Goal: Complete application form: Complete application form

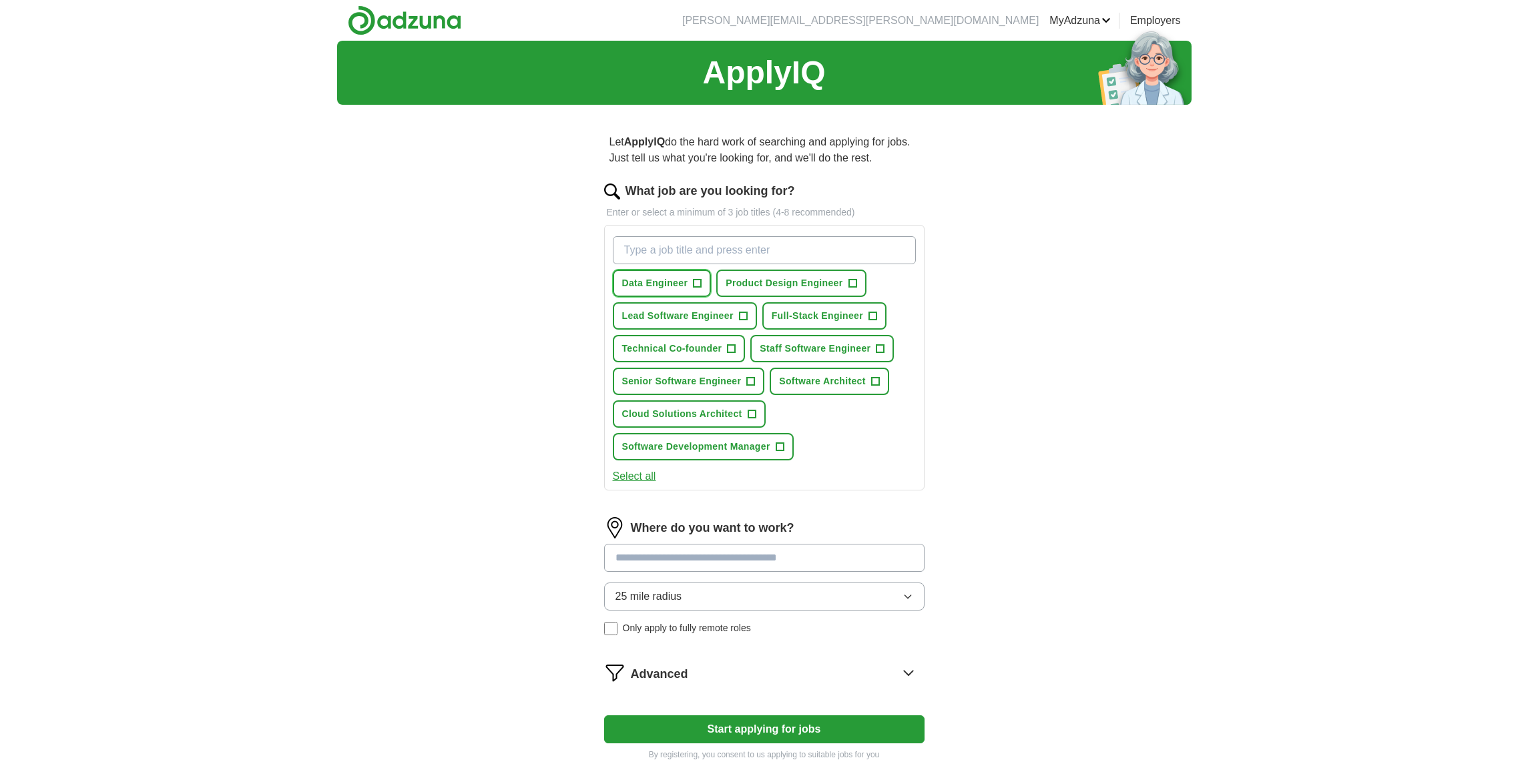
click at [693, 281] on span "+" at bounding box center [697, 284] width 8 height 11
click at [736, 377] on span "Senior Software Engineer" at bounding box center [681, 382] width 120 height 14
click at [847, 339] on button "Staff Software Engineer +" at bounding box center [822, 349] width 143 height 27
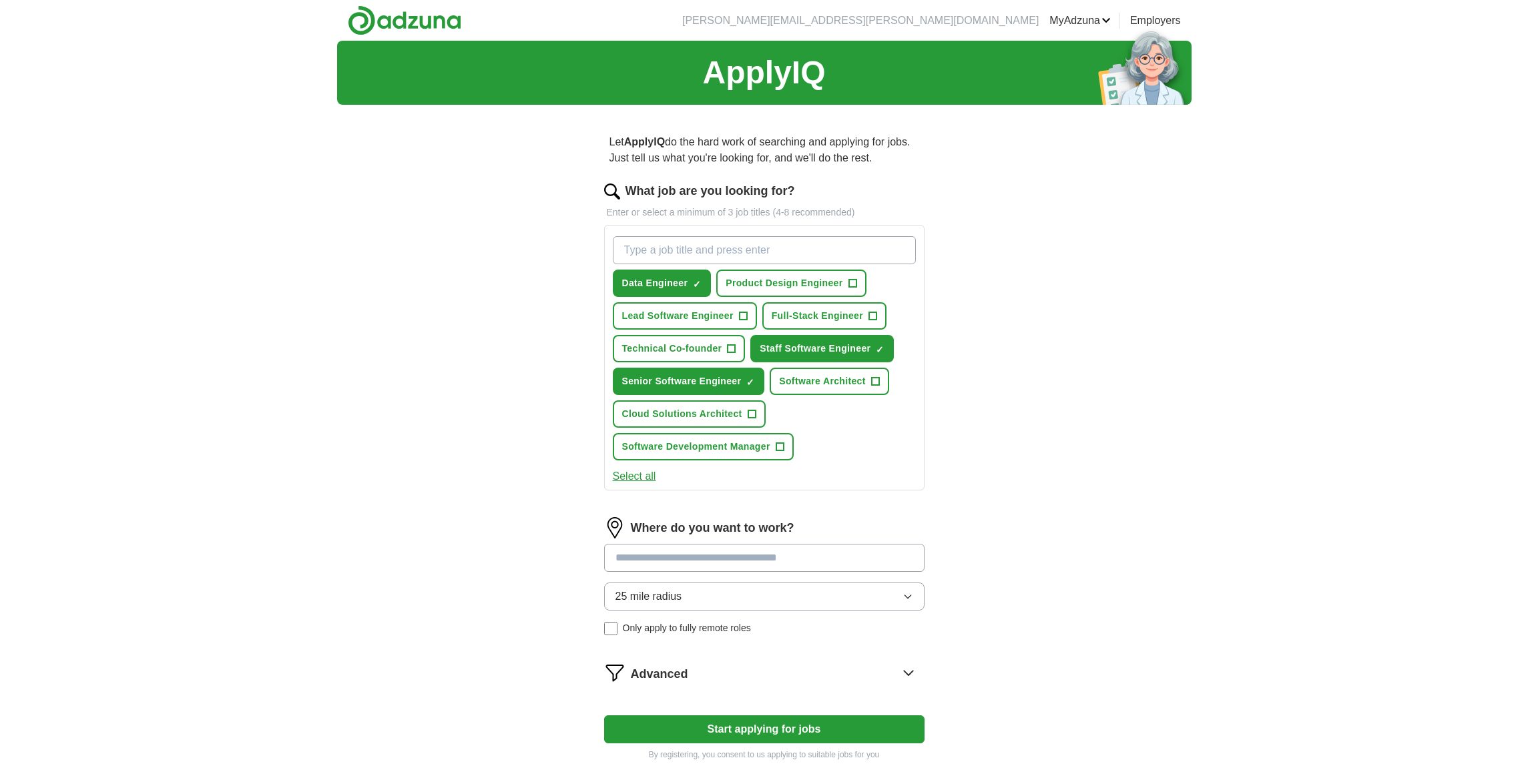
click at [848, 561] on input at bounding box center [764, 557] width 320 height 28
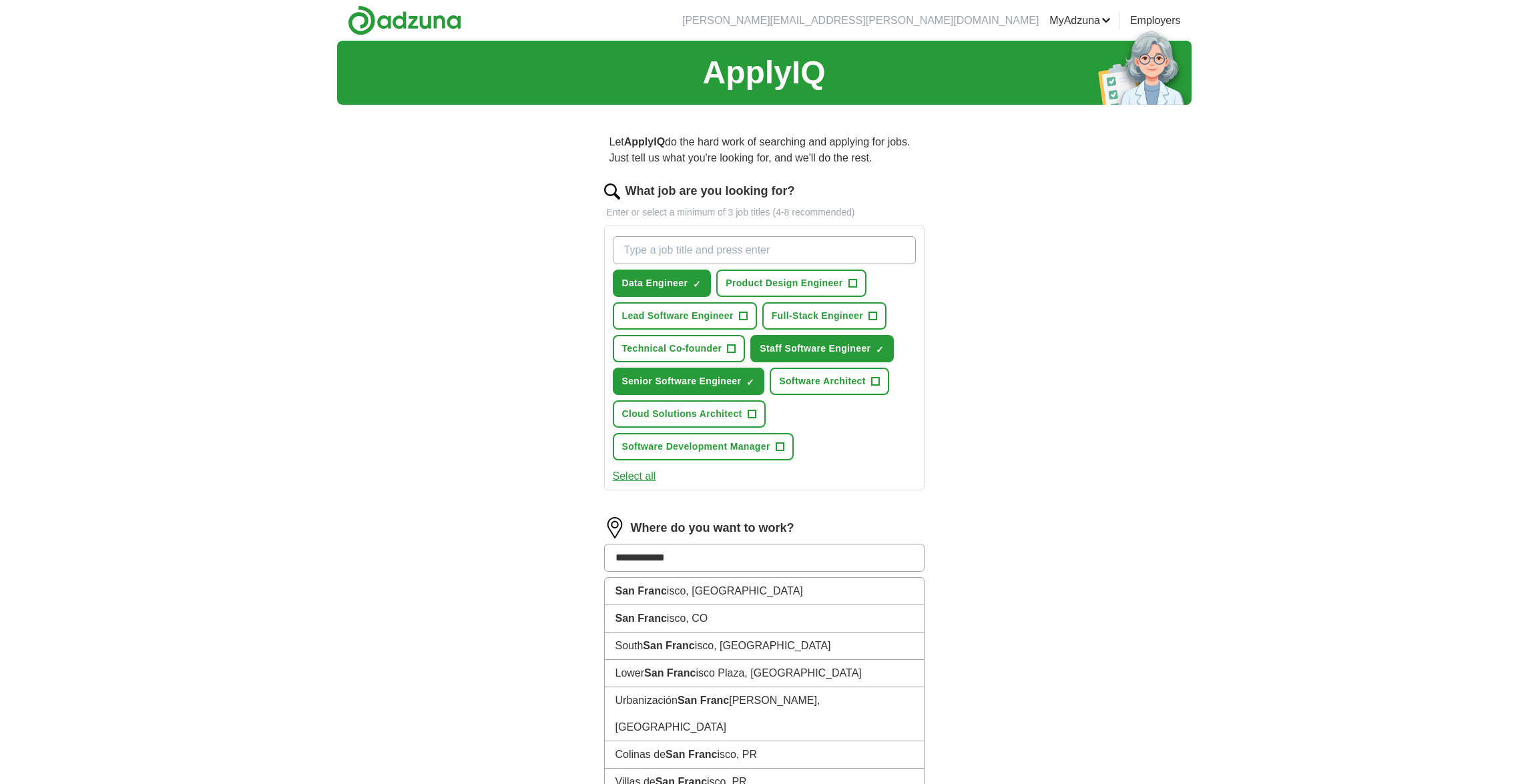
type input "**********"
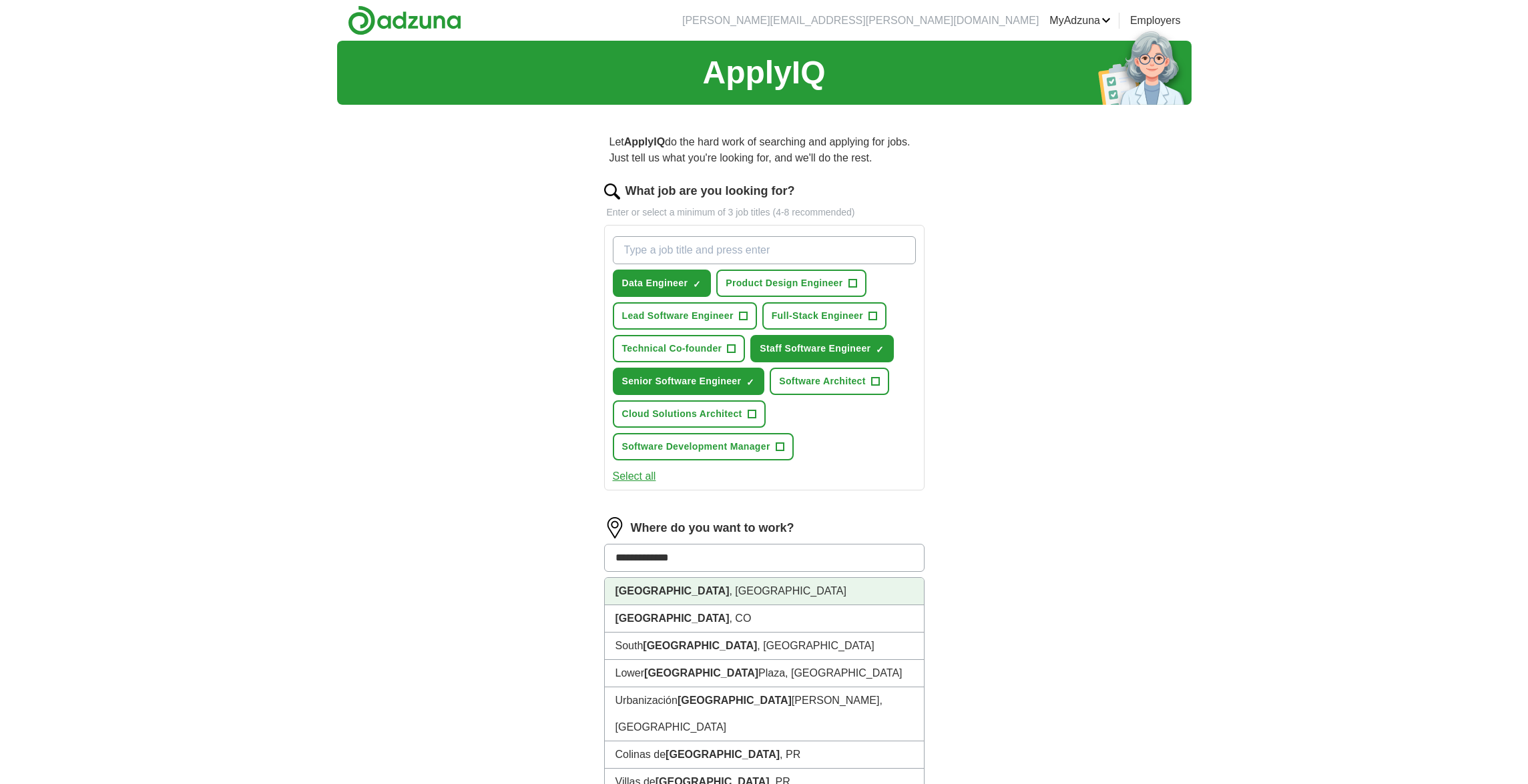
click at [771, 586] on li "[GEOGRAPHIC_DATA] , [GEOGRAPHIC_DATA]" at bounding box center [764, 591] width 319 height 27
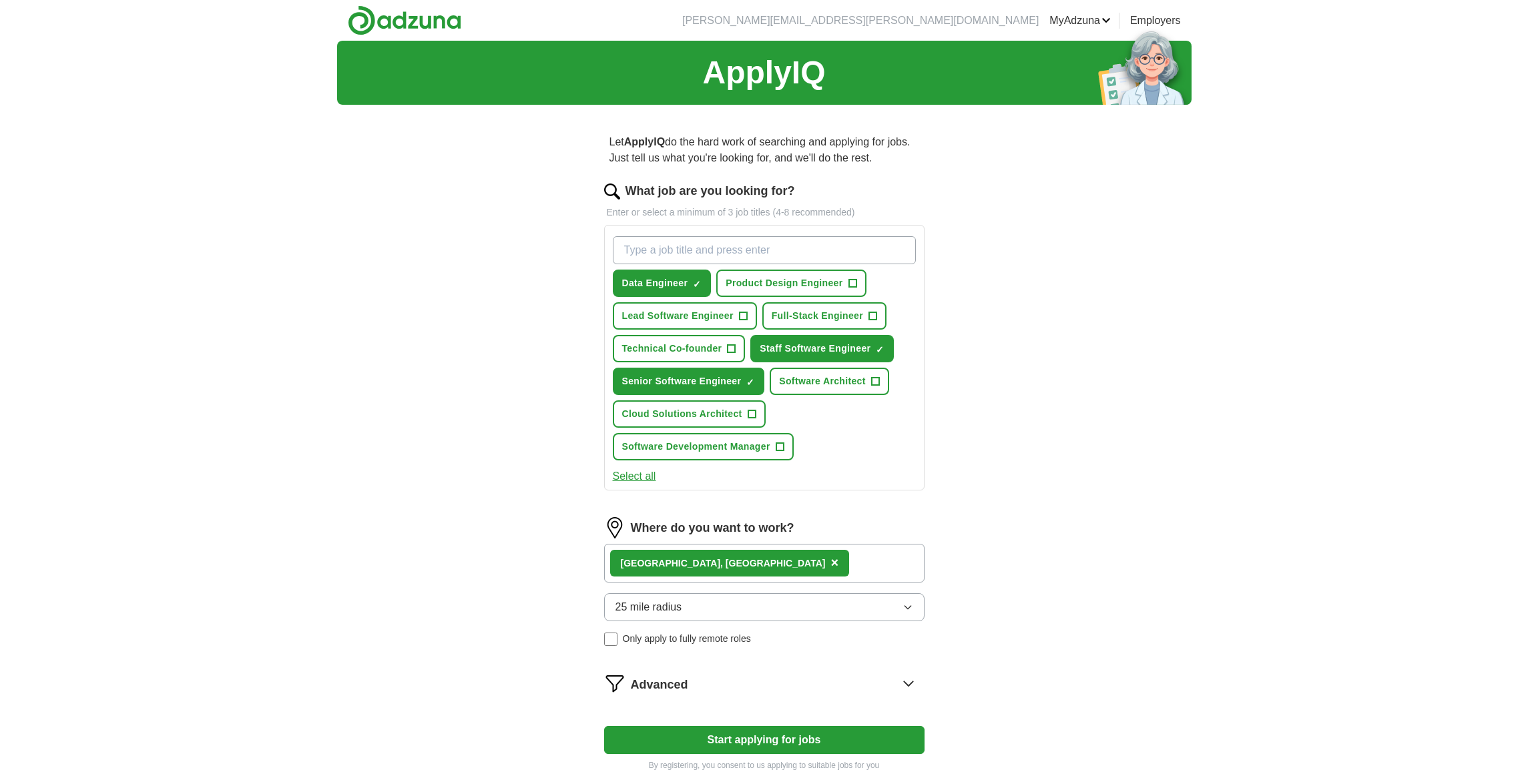
click at [745, 608] on button "25 mile radius" at bounding box center [764, 606] width 320 height 28
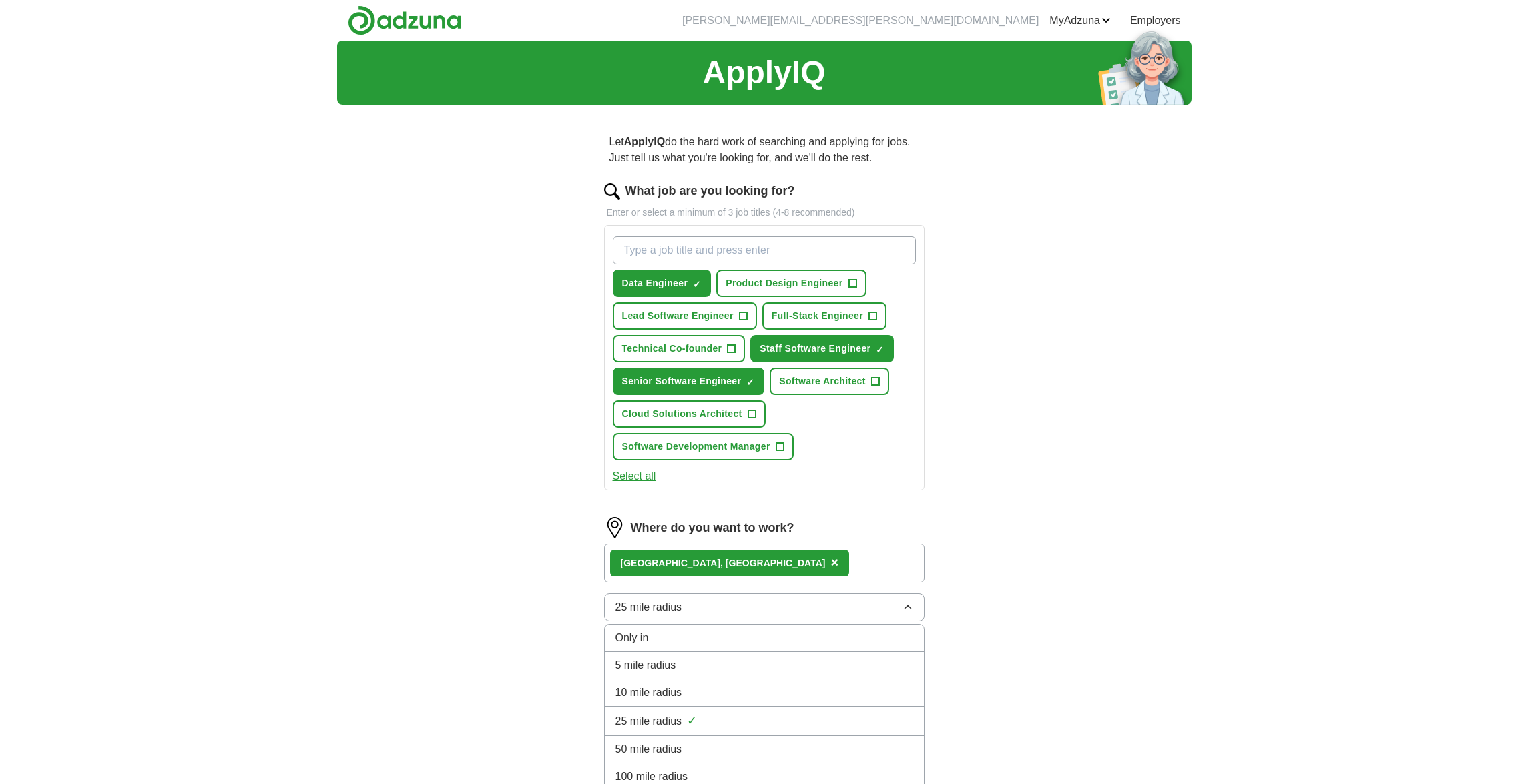
click at [747, 649] on li "Only in" at bounding box center [764, 638] width 319 height 27
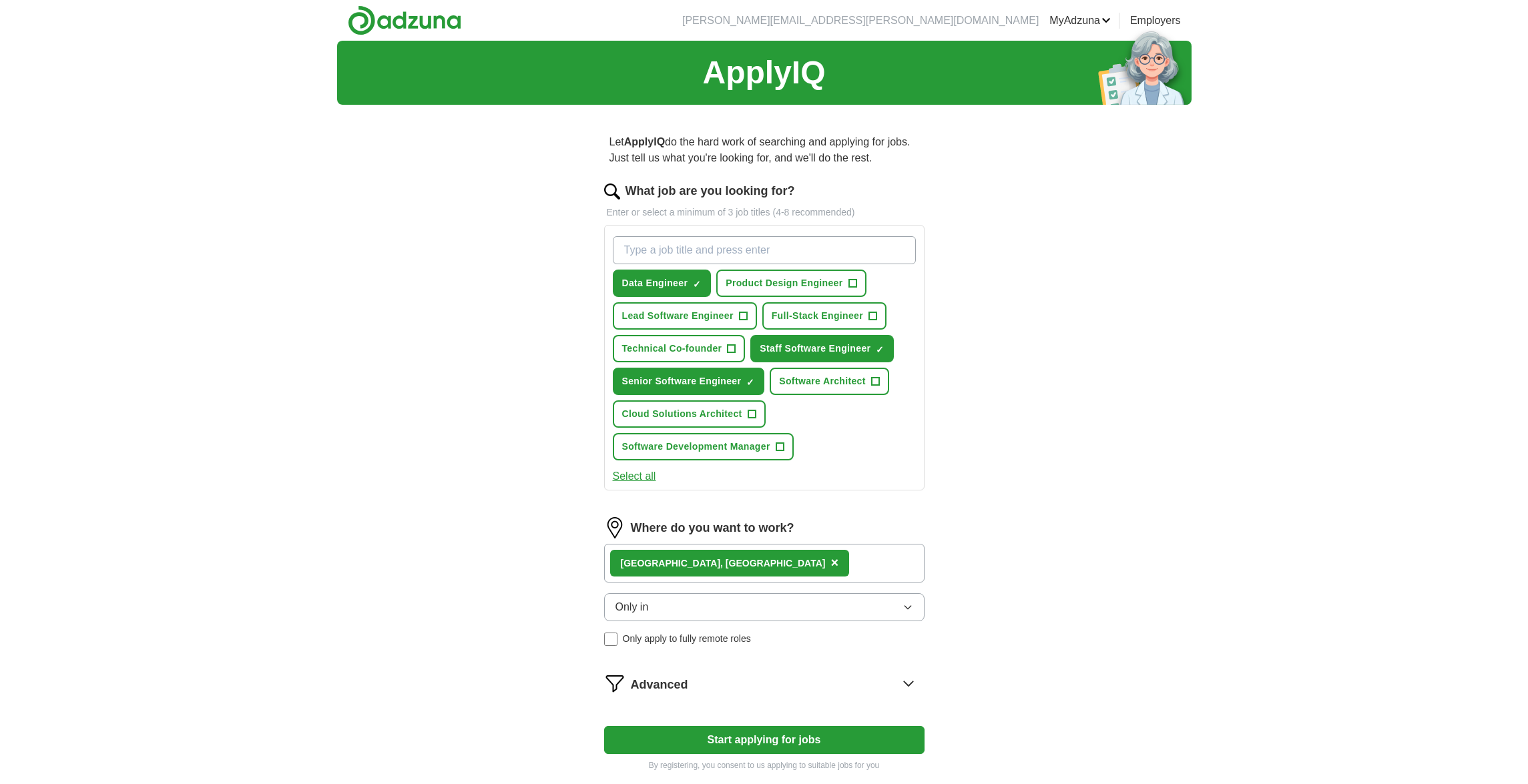
click at [753, 602] on button "Only in" at bounding box center [764, 606] width 320 height 28
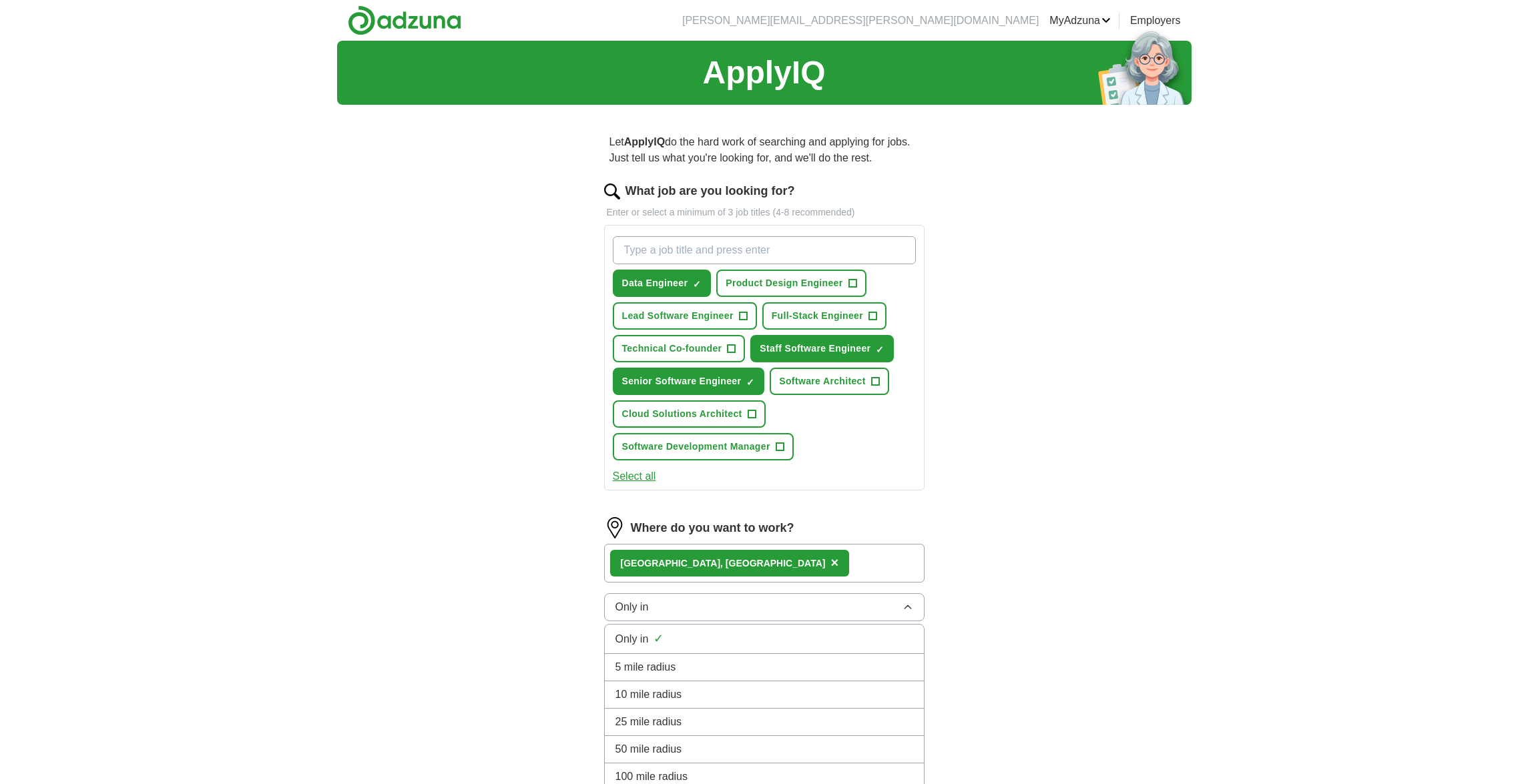
click at [739, 670] on div "5 mile radius" at bounding box center [764, 667] width 298 height 16
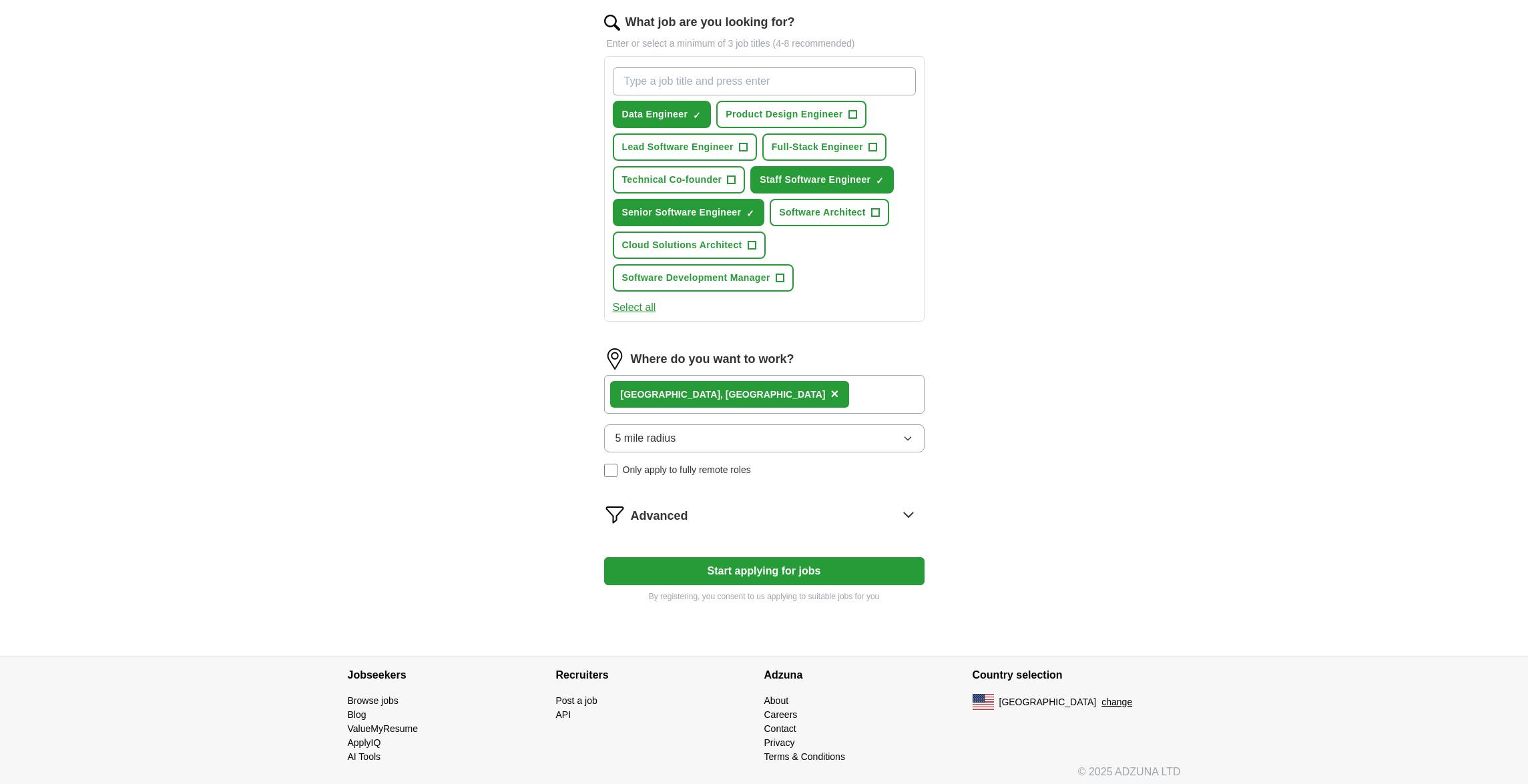
scroll to position [175, 0]
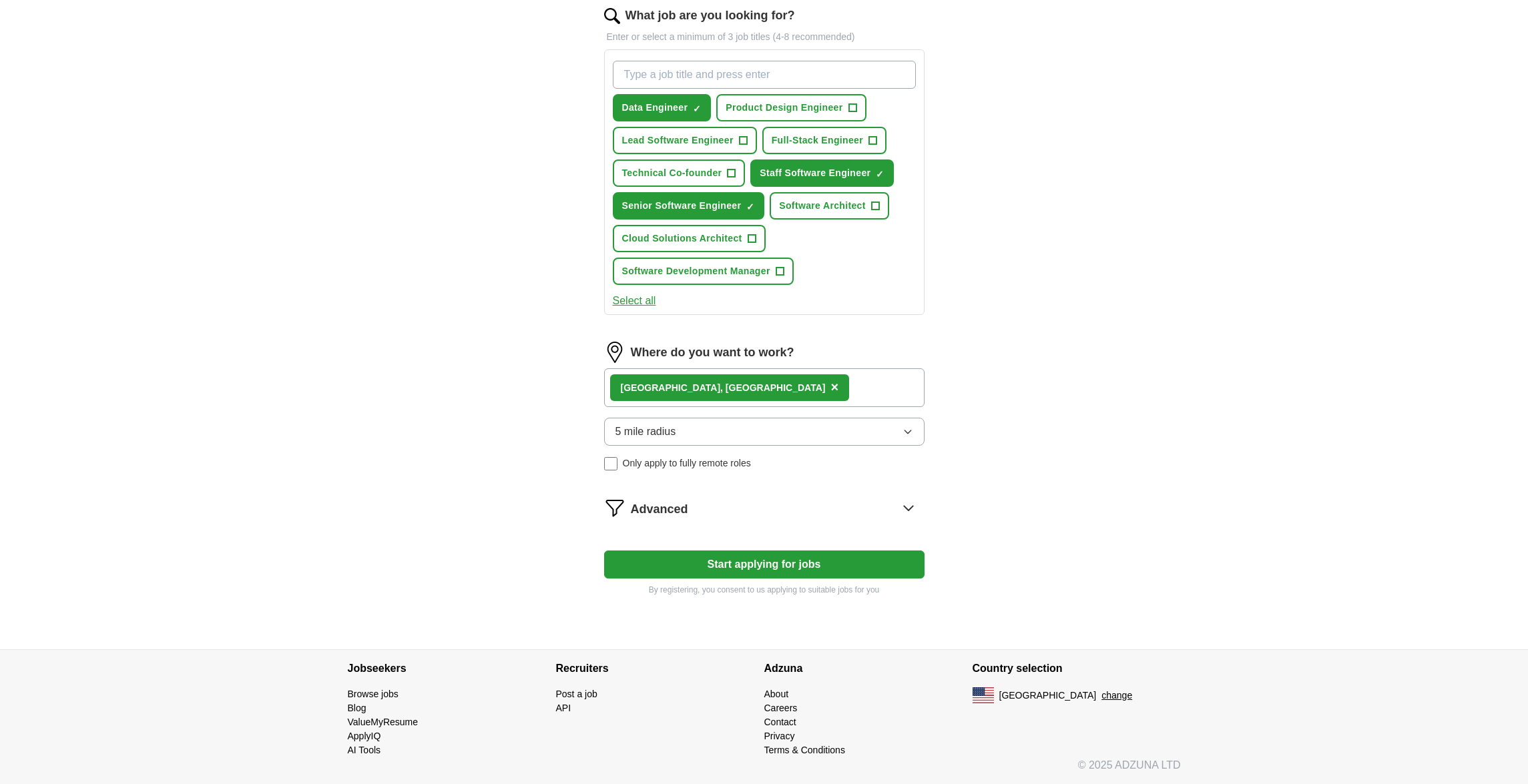
click at [751, 516] on div "Advanced" at bounding box center [777, 508] width 294 height 21
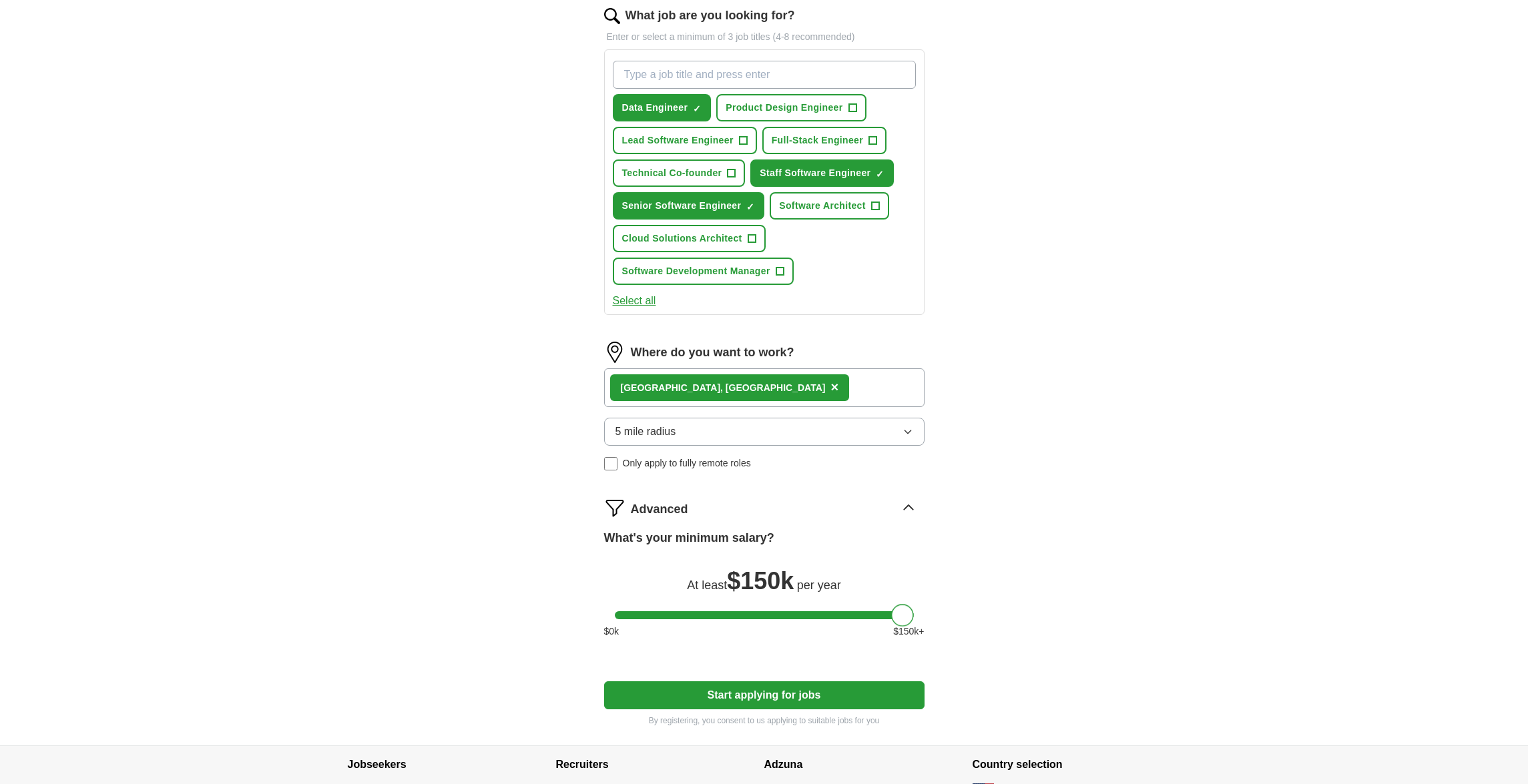
drag, startPoint x: 625, startPoint y: 614, endPoint x: 928, endPoint y: 612, distance: 303.0
click at [928, 612] on div "Let ApplyIQ do the hard work of searching and applying for jobs. Just tell us w…" at bounding box center [764, 342] width 427 height 805
click at [761, 697] on button "Start applying for jobs" at bounding box center [764, 695] width 320 height 28
select select "**"
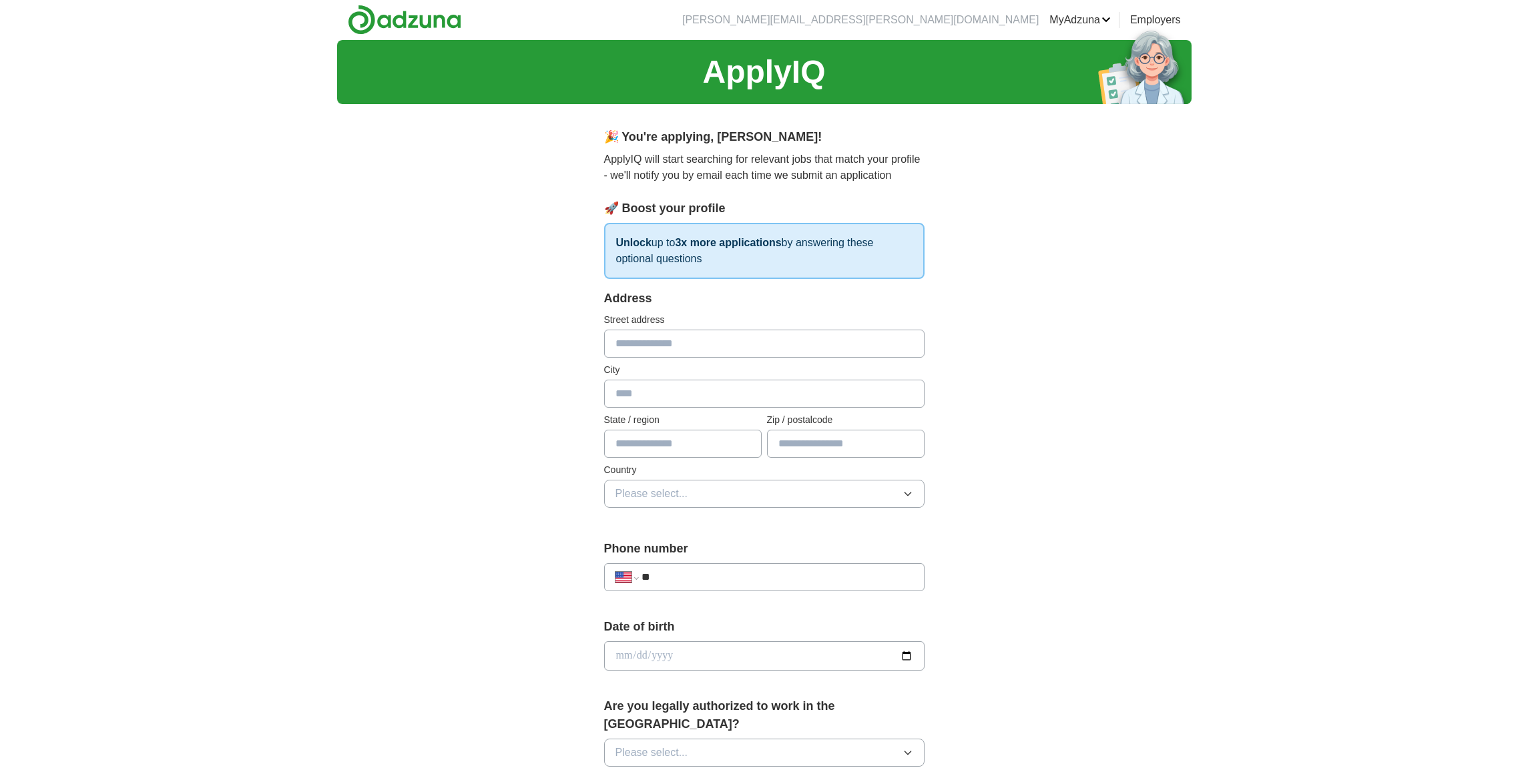
scroll to position [0, 0]
click at [775, 347] on input "text" at bounding box center [764, 344] width 320 height 28
click at [787, 338] on input "**********" at bounding box center [764, 344] width 320 height 28
type input "**********"
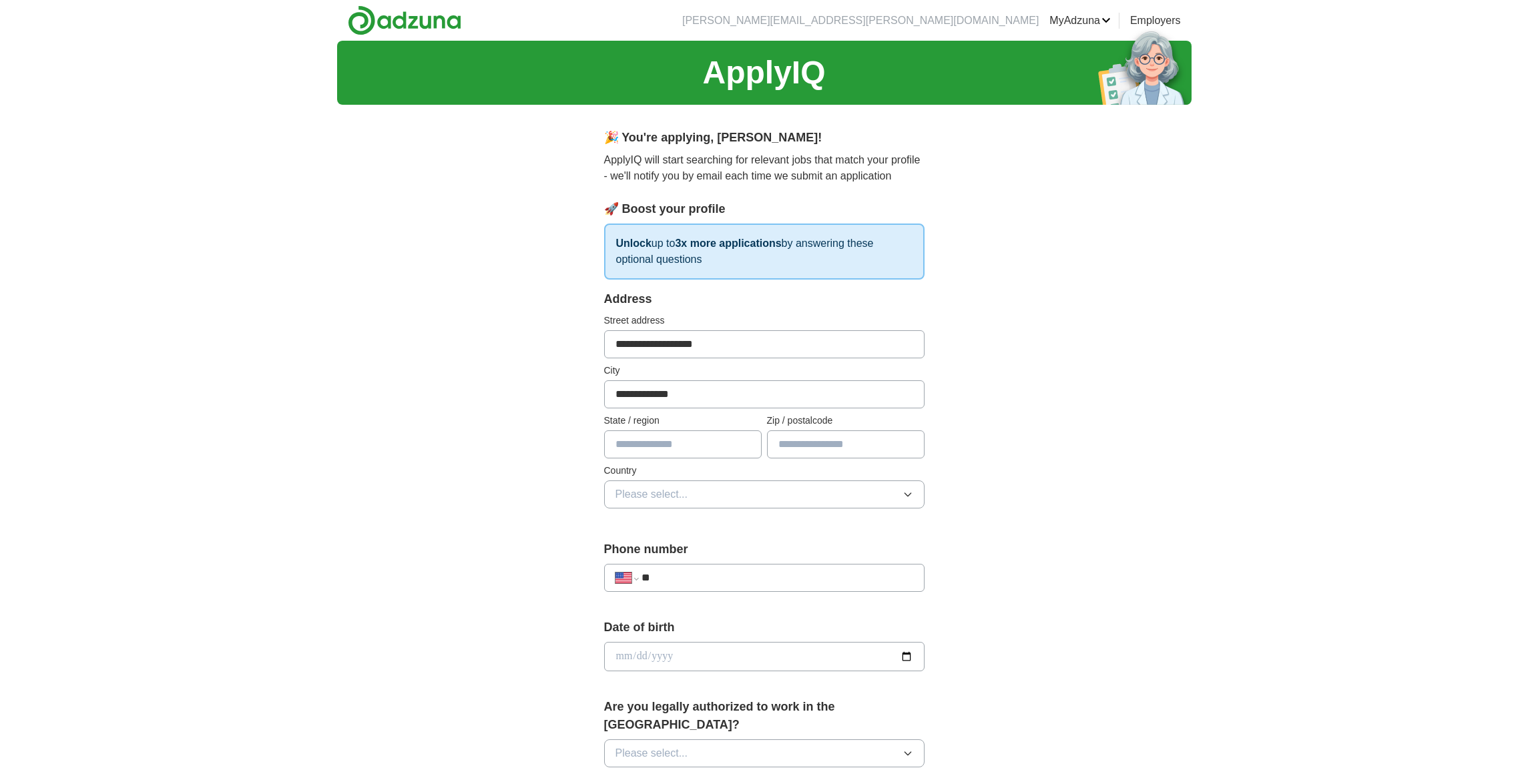
type input "*"
type input "**"
type input "*****"
click at [806, 495] on button "Please select..." at bounding box center [764, 494] width 320 height 28
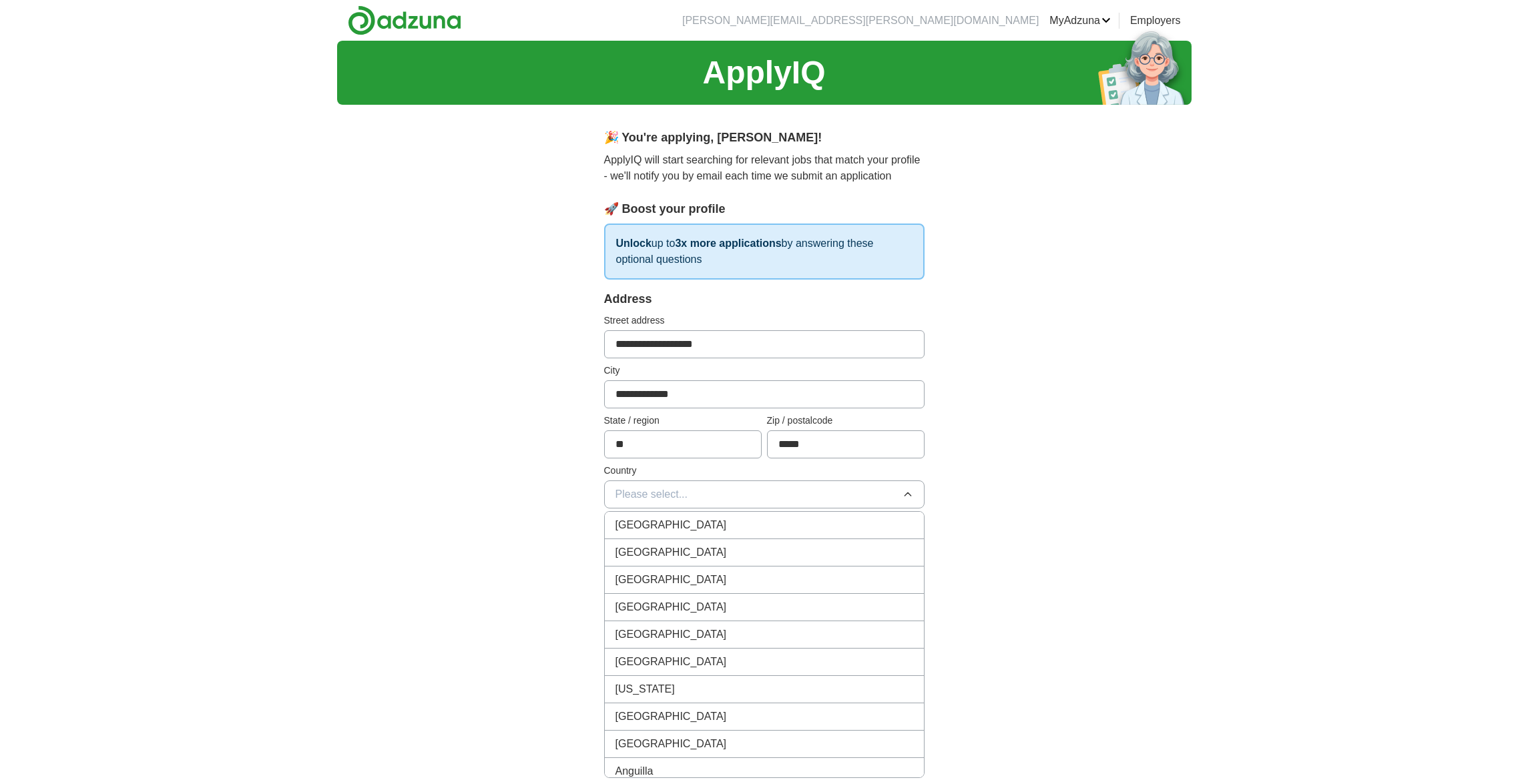
click at [757, 543] on li "United States" at bounding box center [764, 553] width 319 height 27
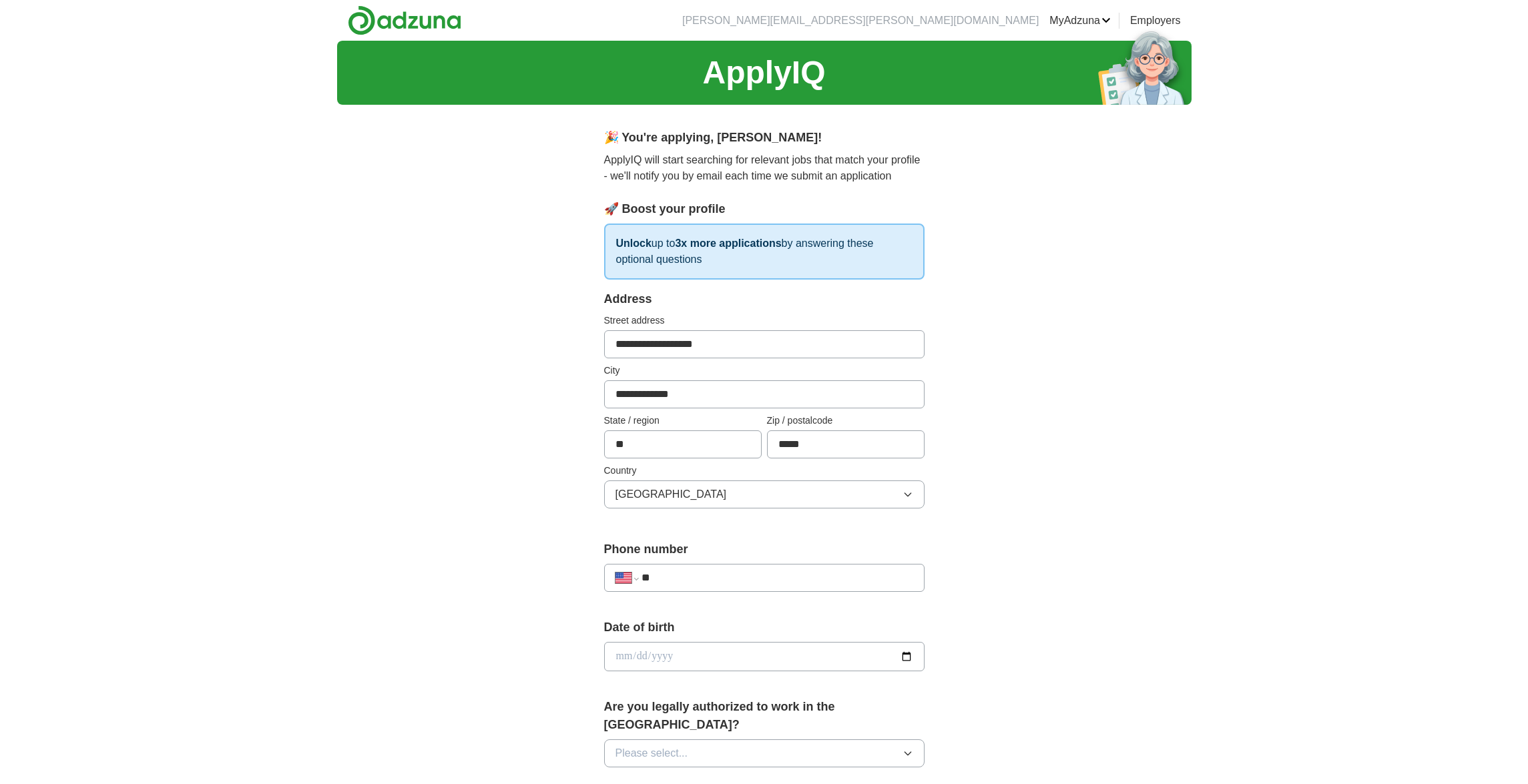
click at [753, 581] on input "**" at bounding box center [777, 578] width 271 height 16
type input "**********"
click at [760, 659] on input "date" at bounding box center [764, 656] width 320 height 29
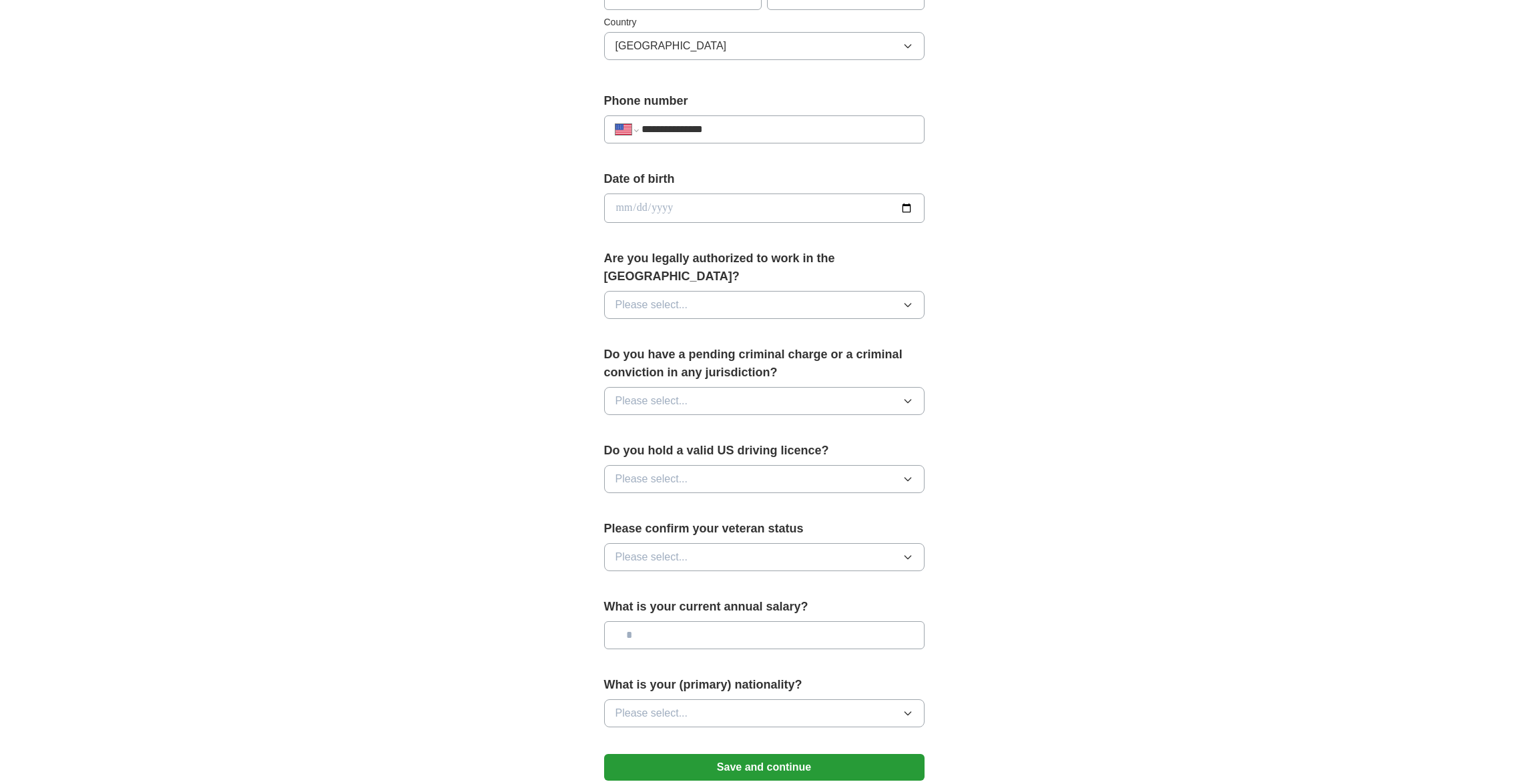
scroll to position [437, 0]
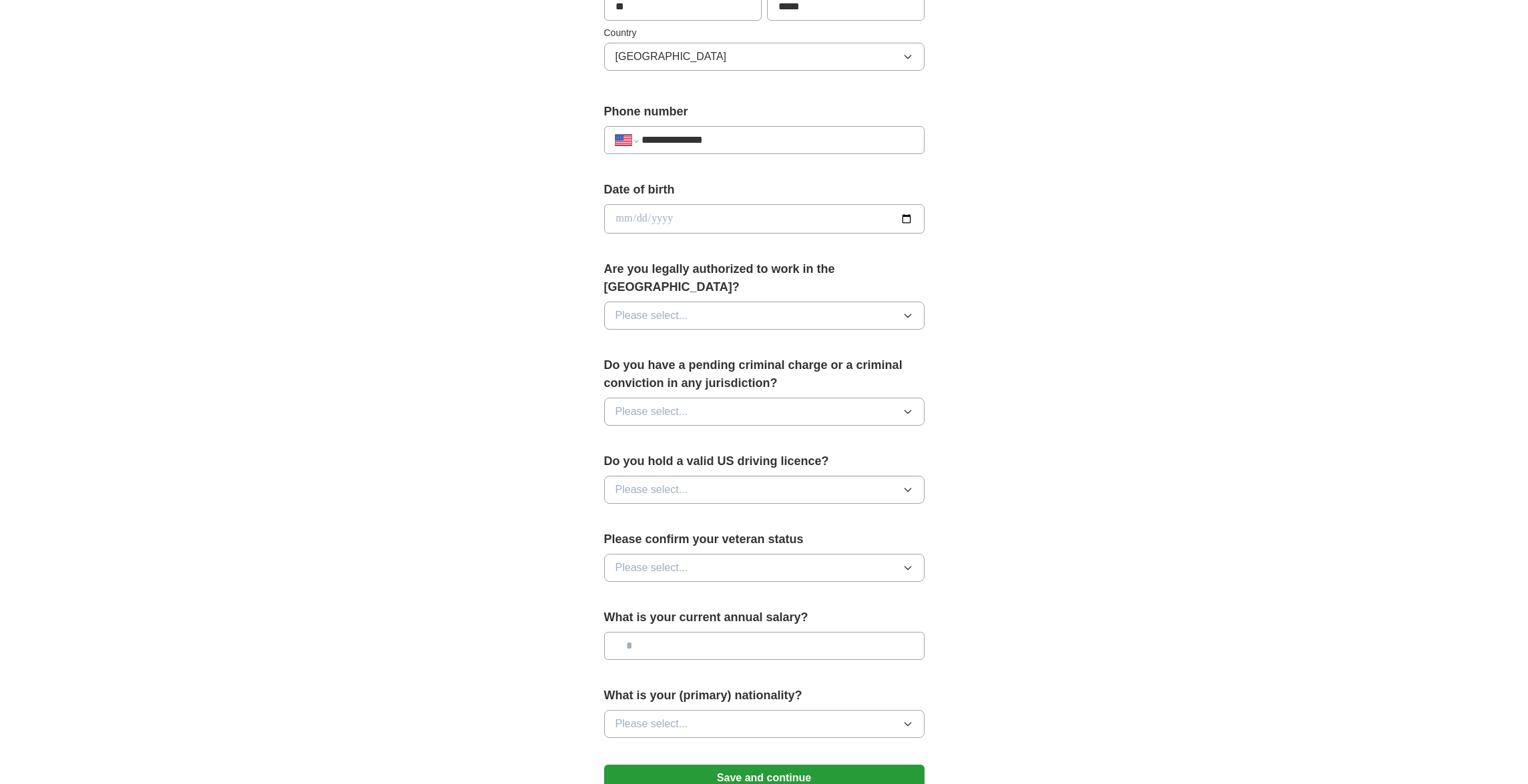
click at [831, 301] on button "Please select..." at bounding box center [764, 315] width 320 height 28
click at [713, 338] on div "Yes" at bounding box center [764, 346] width 298 height 16
click at [702, 397] on button "Please select..." at bounding box center [764, 411] width 320 height 28
click at [701, 462] on div "No" at bounding box center [764, 470] width 298 height 16
click at [701, 475] on button "Please select..." at bounding box center [764, 489] width 320 height 28
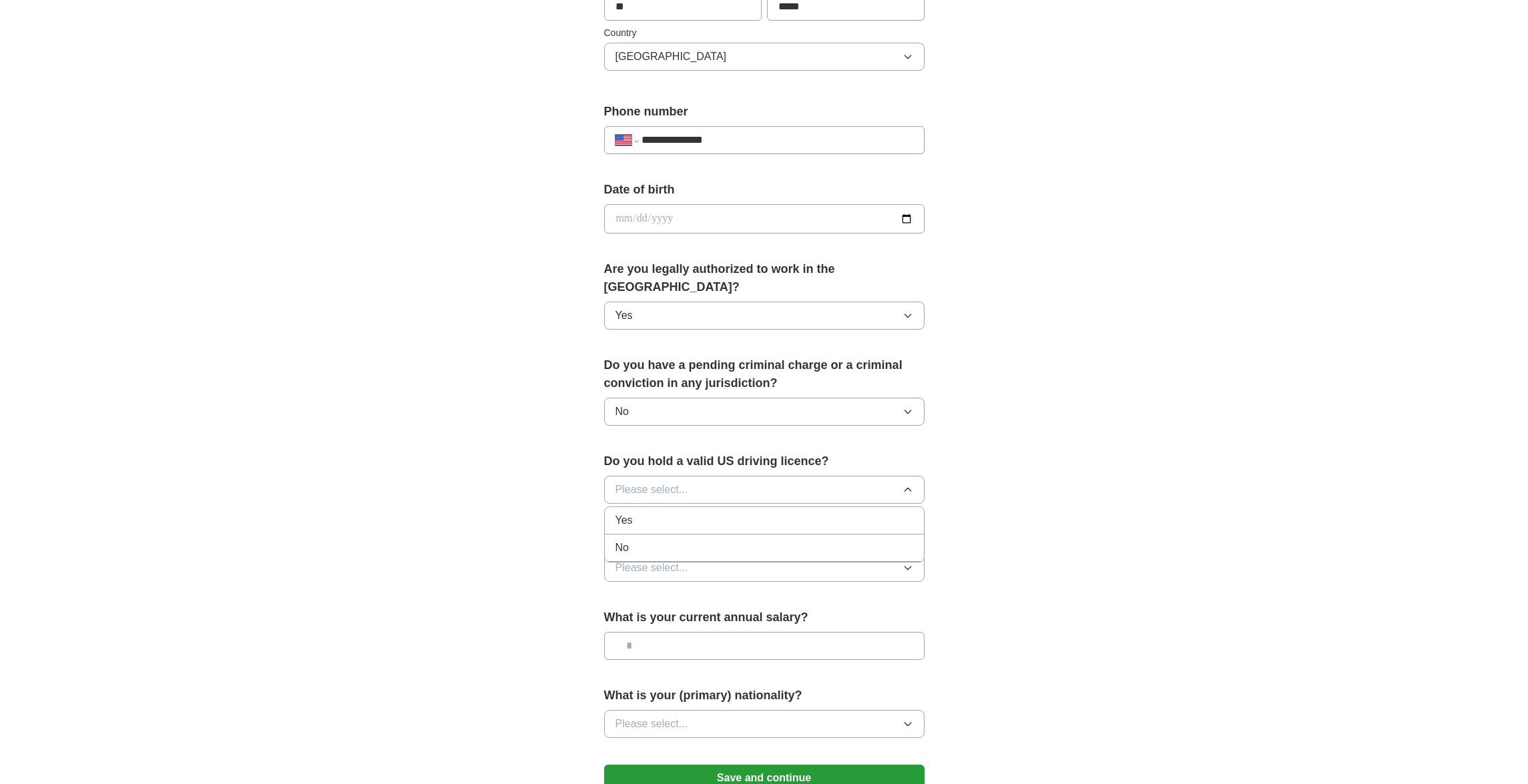
click at [696, 513] on div "Yes" at bounding box center [764, 521] width 298 height 16
click at [703, 553] on button "Please select..." at bounding box center [764, 567] width 320 height 28
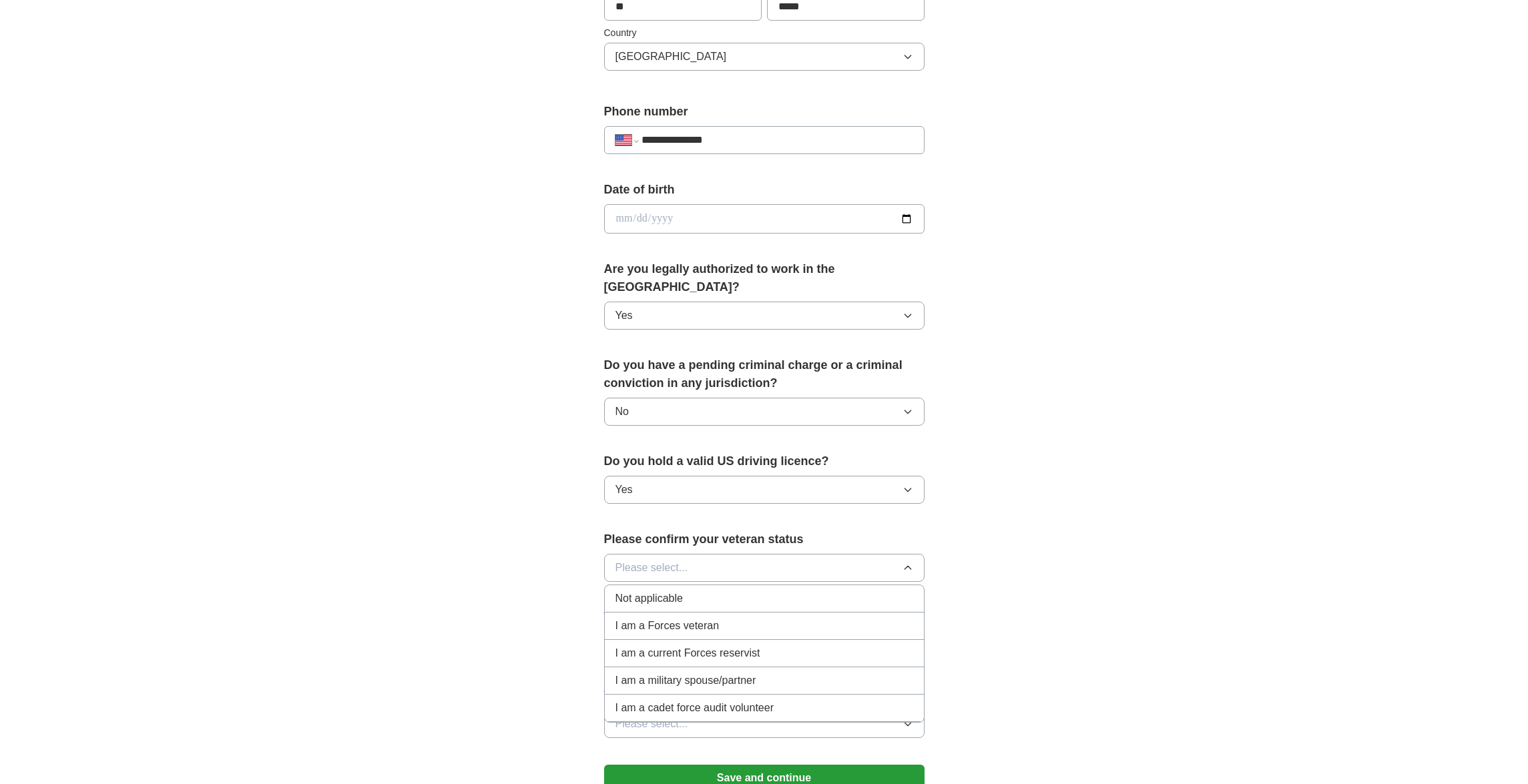
click at [700, 591] on div "Not applicable" at bounding box center [764, 599] width 298 height 16
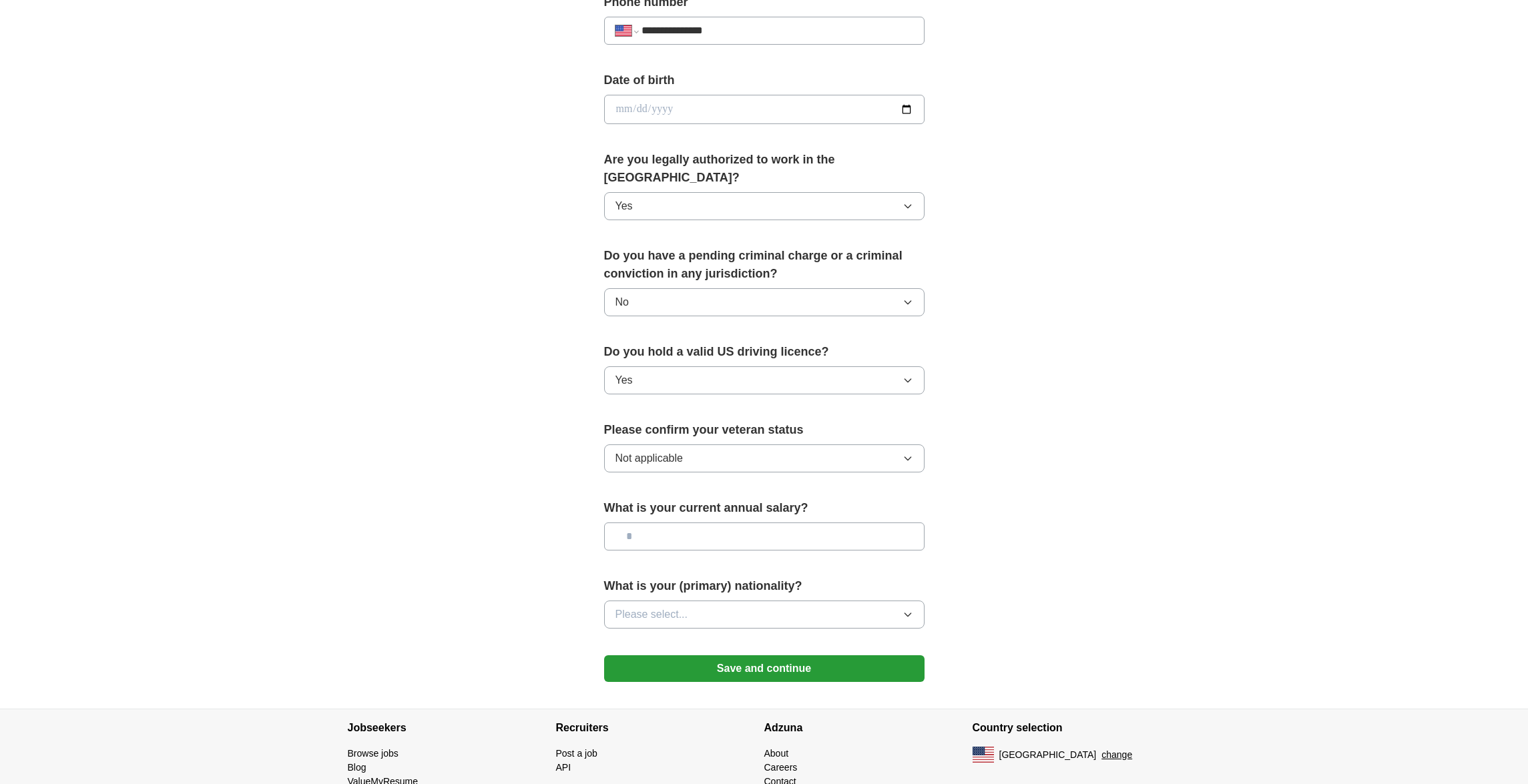
scroll to position [589, 0]
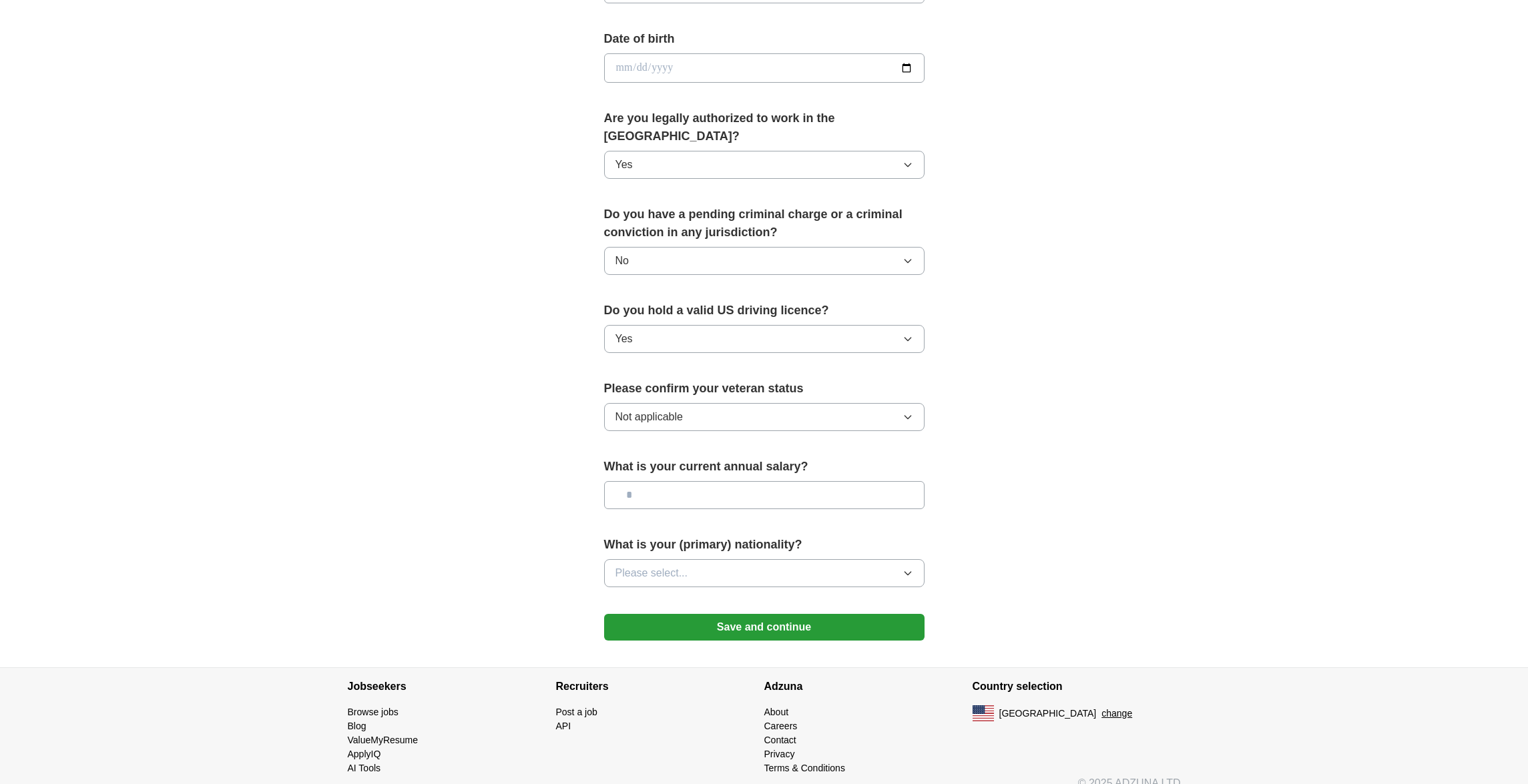
click at [798, 559] on button "Please select..." at bounding box center [764, 573] width 320 height 28
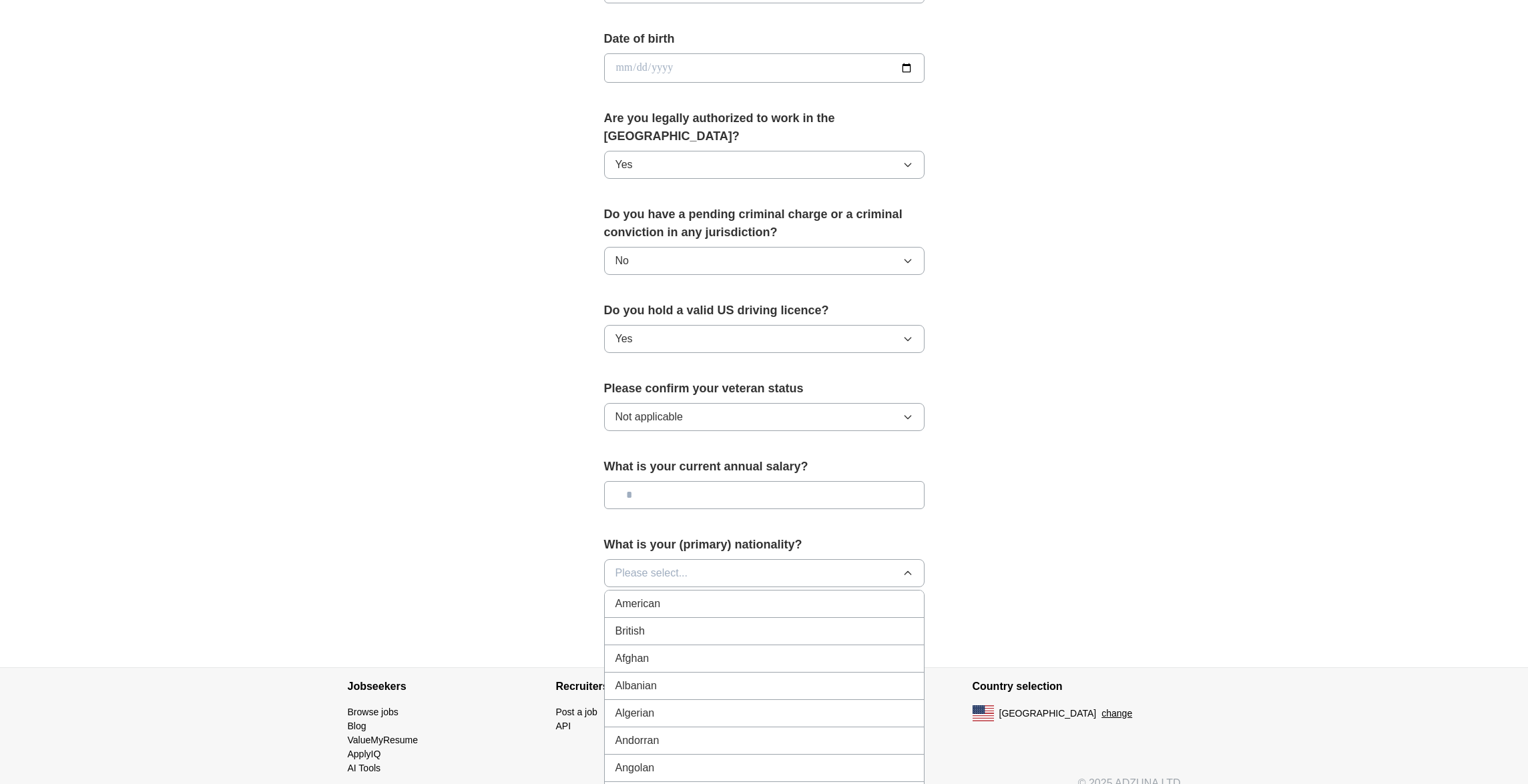
click at [750, 596] on div "American" at bounding box center [764, 604] width 298 height 16
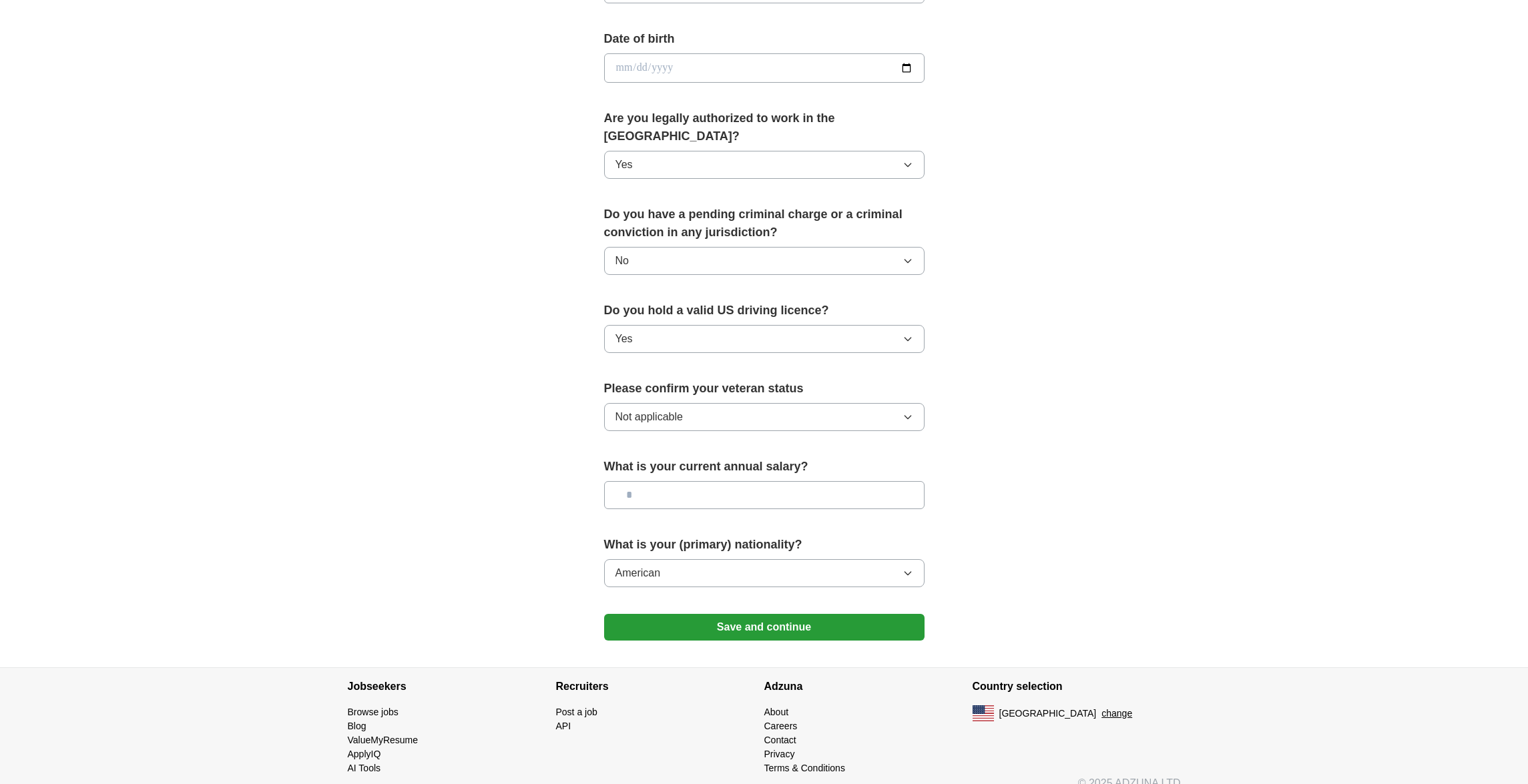
click at [754, 614] on button "Save and continue" at bounding box center [764, 626] width 320 height 26
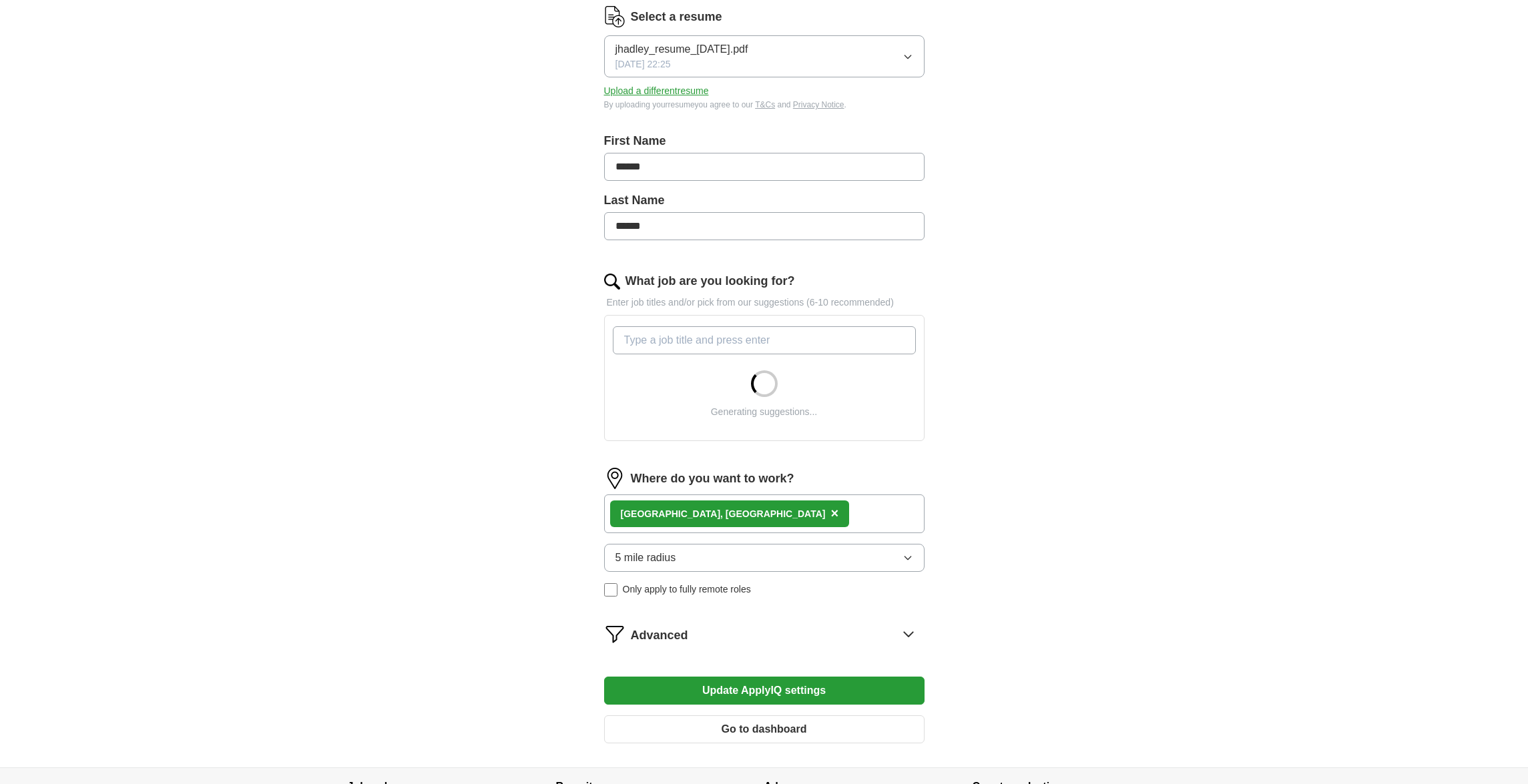
scroll to position [294, 0]
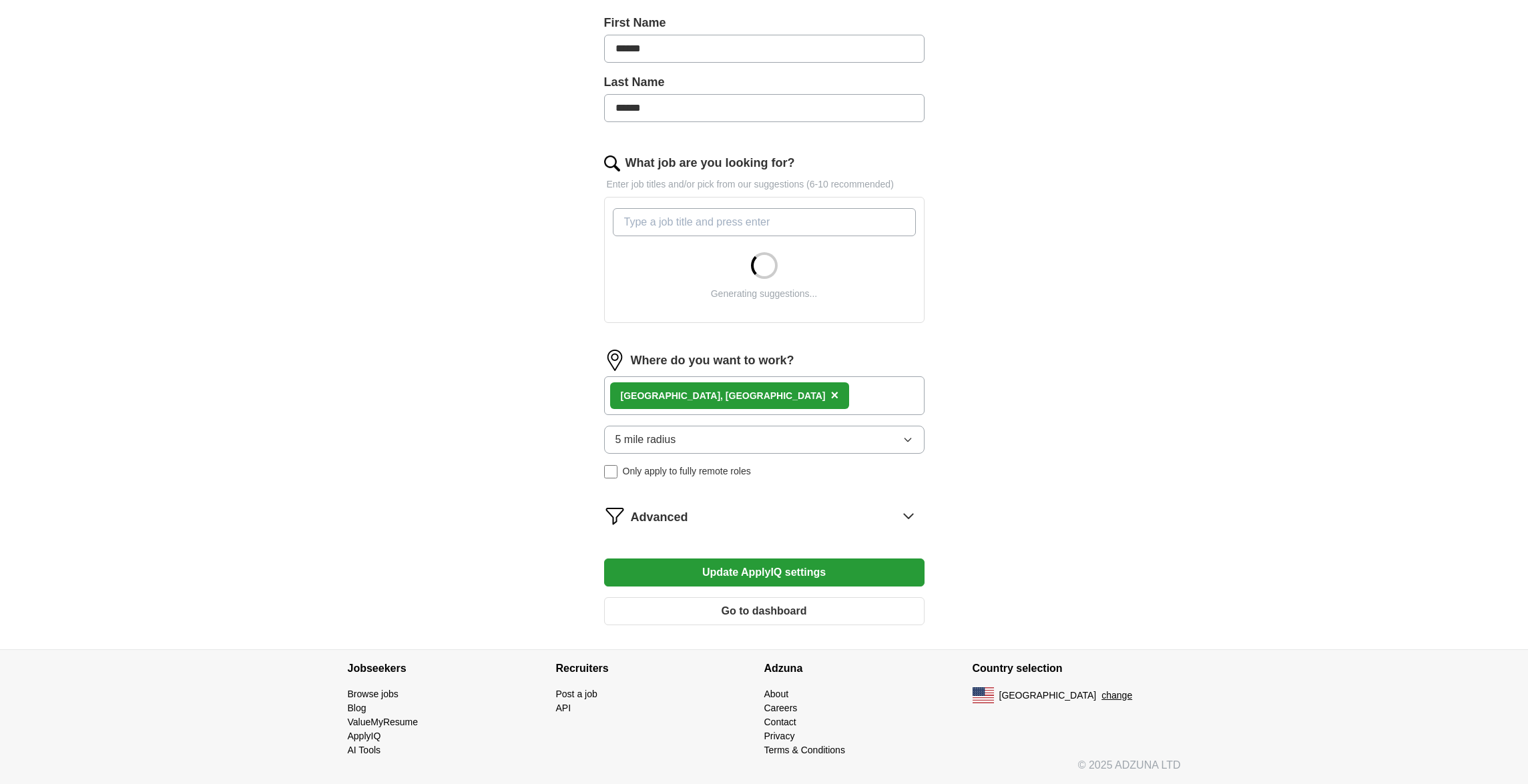
click at [906, 516] on icon at bounding box center [908, 516] width 21 height 21
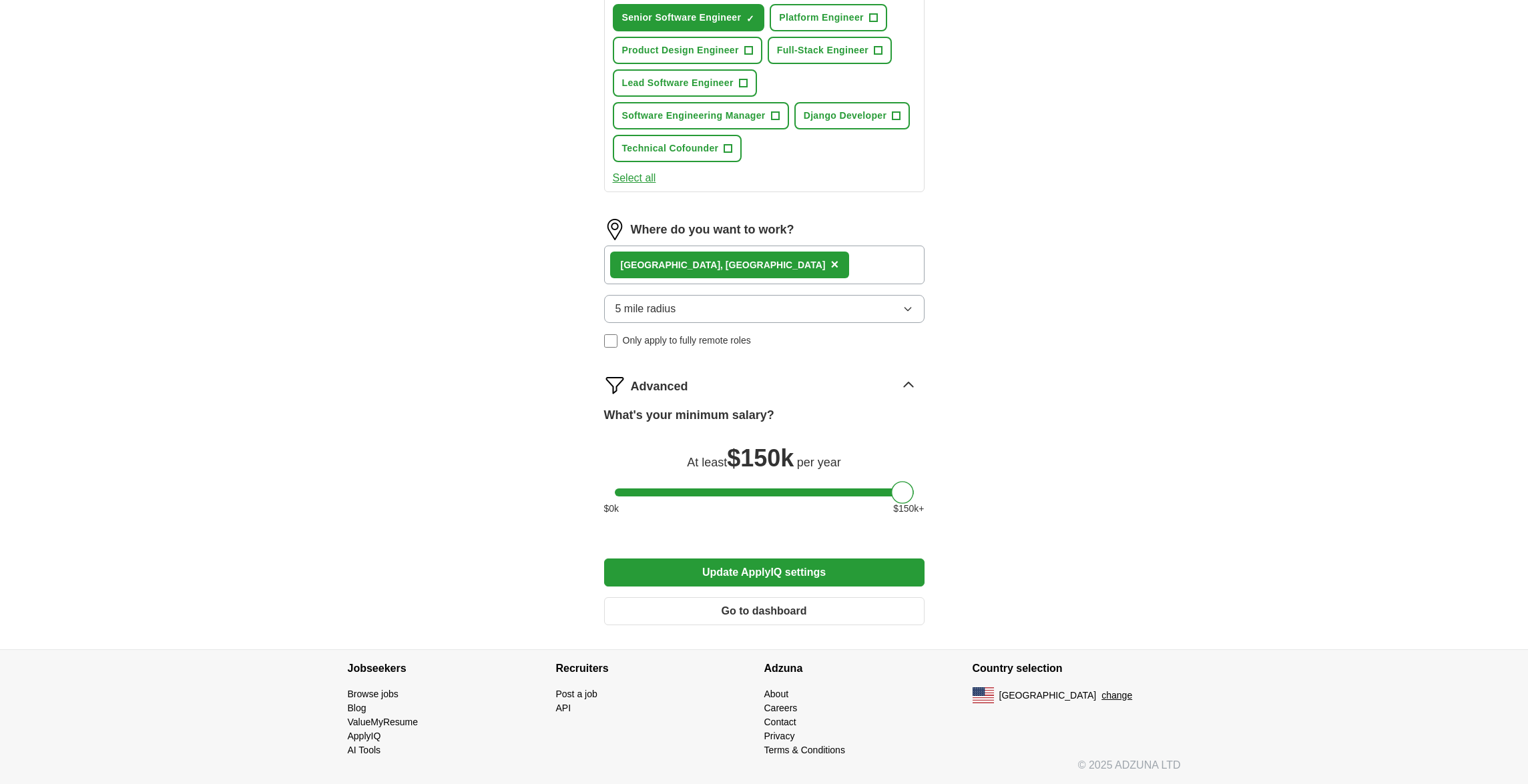
scroll to position [0, 0]
